Goal: Information Seeking & Learning: Learn about a topic

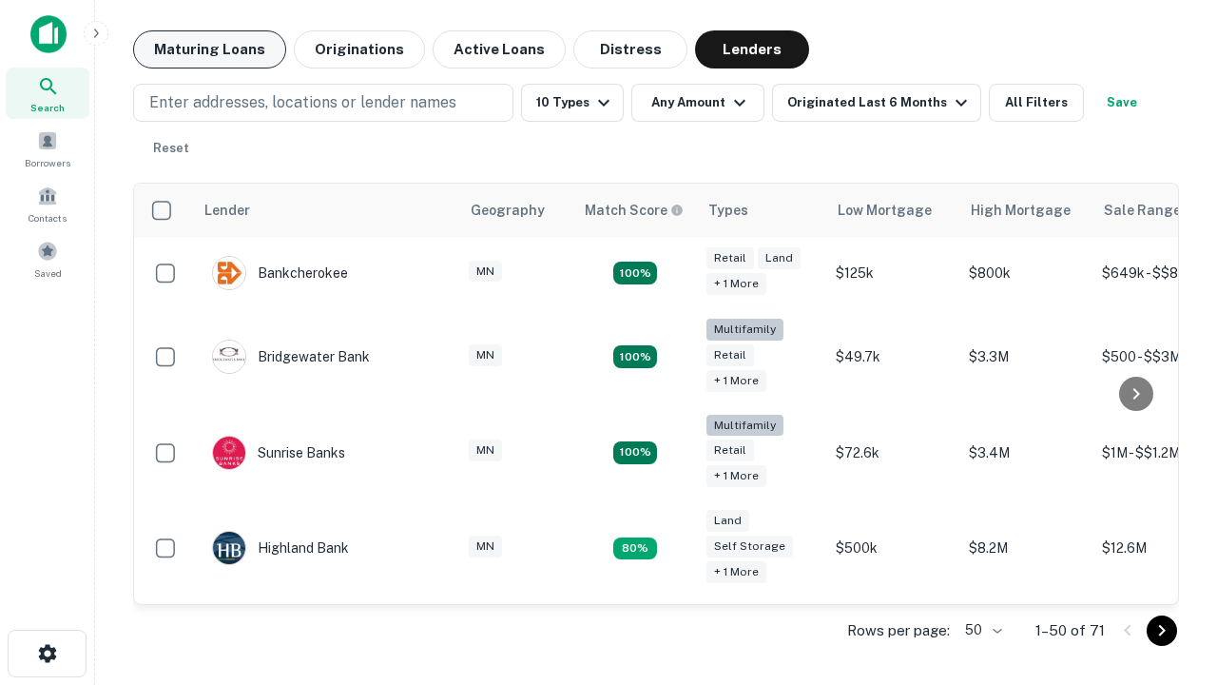
click at [209, 49] on button "Maturing Loans" at bounding box center [209, 49] width 153 height 38
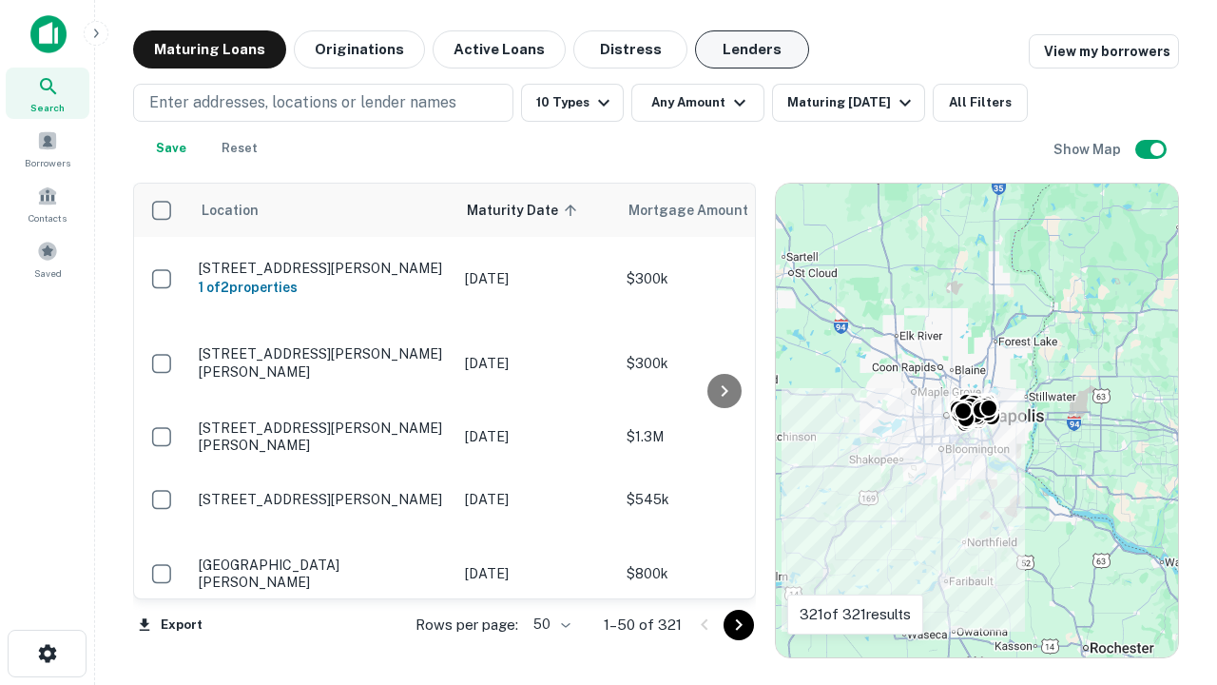
click at [752, 49] on button "Lenders" at bounding box center [752, 49] width 114 height 38
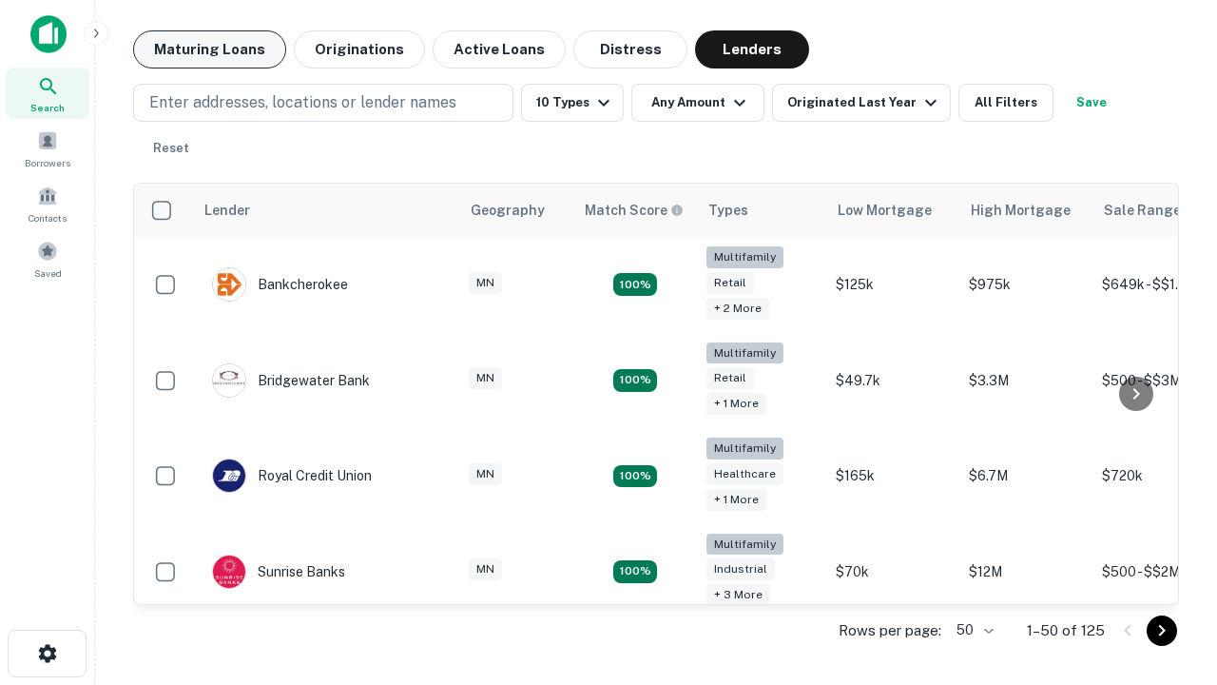
click at [209, 49] on button "Maturing Loans" at bounding box center [209, 49] width 153 height 38
